Goal: Information Seeking & Learning: Learn about a topic

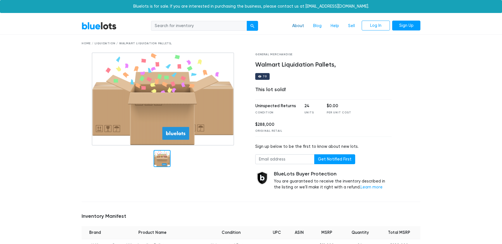
click at [291, 25] on link "About" at bounding box center [298, 26] width 21 height 11
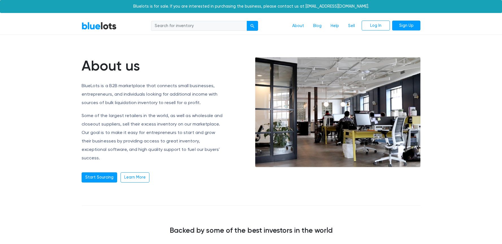
click at [234, 6] on div "Bluelots is for sale. If you are interested in purchasing the business, please …" at bounding box center [251, 6] width 502 height 13
click at [348, 25] on link "Sell" at bounding box center [352, 26] width 16 height 11
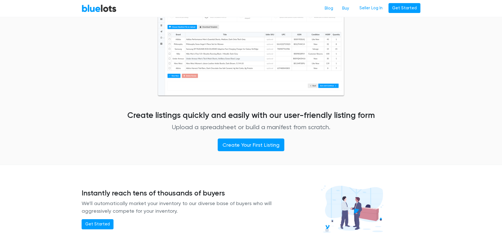
scroll to position [269, 0]
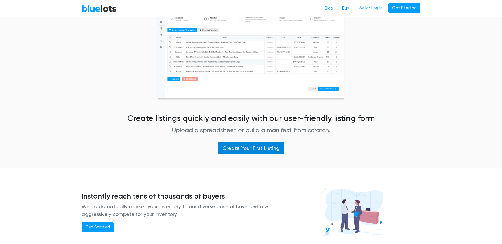
click at [278, 145] on link "Create Your First Listing" at bounding box center [251, 148] width 67 height 13
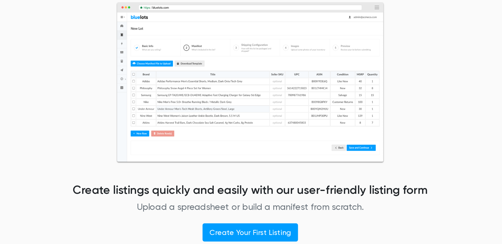
scroll to position [0, 0]
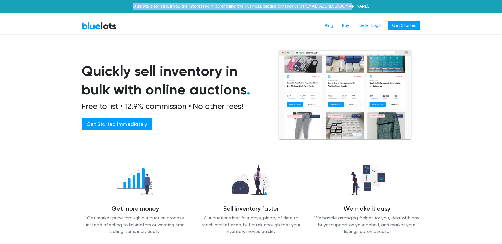
drag, startPoint x: 148, startPoint y: 6, endPoint x: 365, endPoint y: 10, distance: 216.9
click at [365, 10] on div "Bluelots is for sale. If you are interested in purchasing the business, please …" at bounding box center [251, 6] width 502 height 13
copy div "Bluelots is for sale. If you are interested in purchasing the business, please …"
click at [95, 25] on link "BlueLots" at bounding box center [99, 26] width 35 height 8
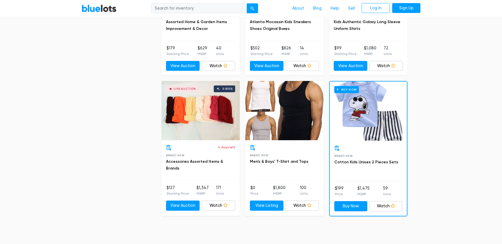
scroll to position [2298, 0]
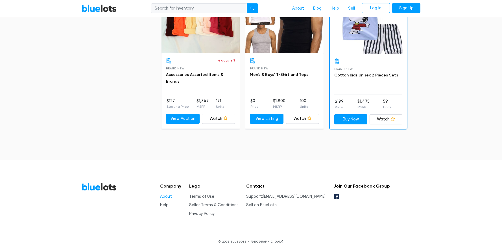
click at [167, 194] on link "About" at bounding box center [166, 196] width 12 height 5
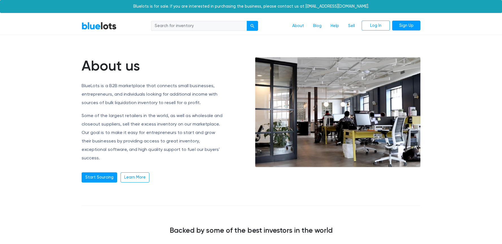
click at [99, 27] on link "BlueLots" at bounding box center [99, 26] width 35 height 8
